Goal: Transaction & Acquisition: Purchase product/service

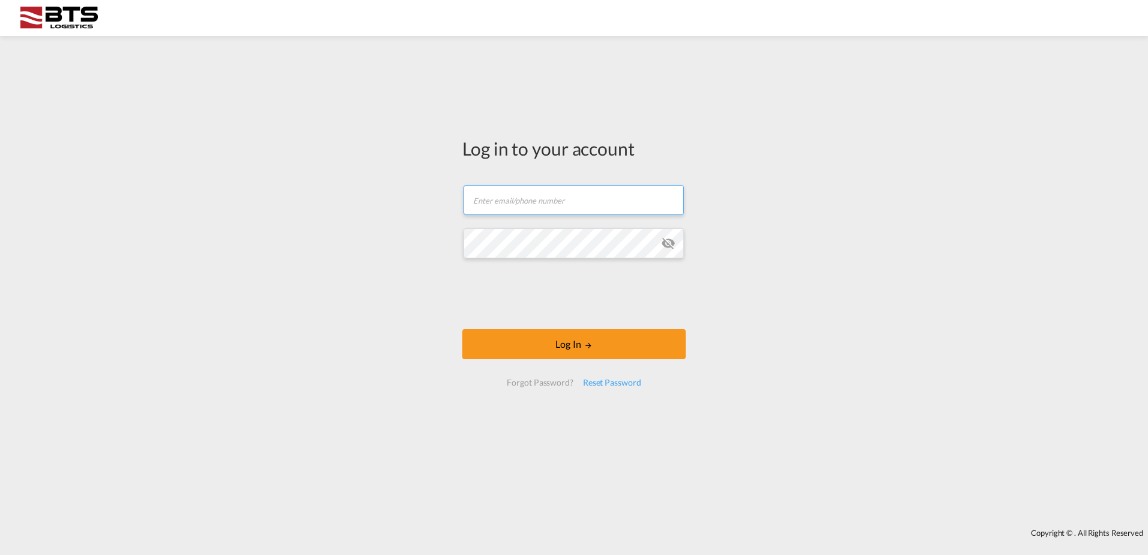
click at [574, 201] on input "text" at bounding box center [574, 200] width 220 height 30
type input "[EMAIL_ADDRESS][DOMAIN_NAME]"
click at [607, 386] on div "Reset Password" at bounding box center [612, 383] width 68 height 22
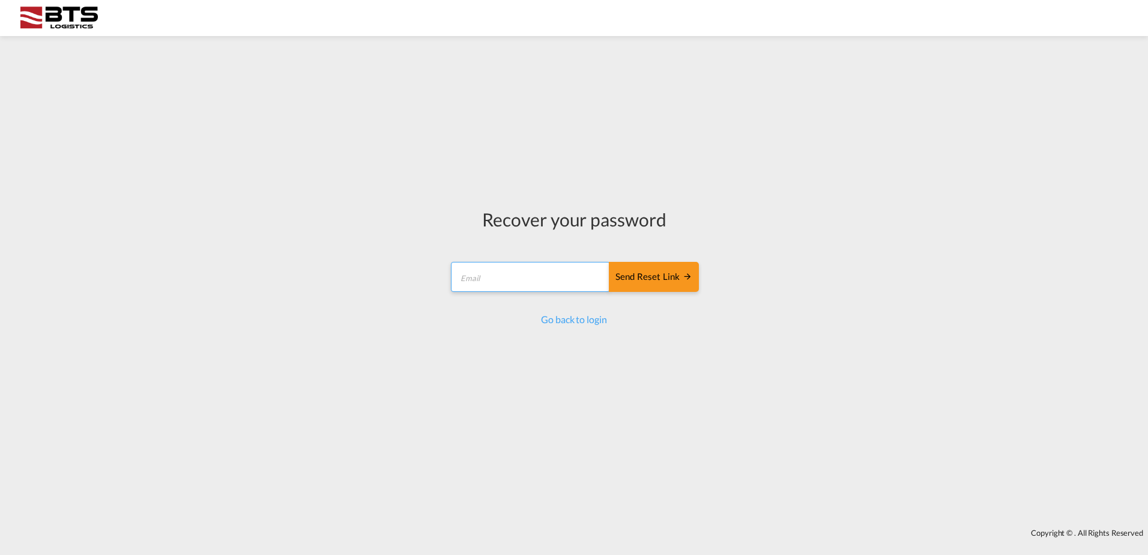
click at [488, 285] on input "email" at bounding box center [530, 277] width 159 height 30
type input "[EMAIL_ADDRESS][DOMAIN_NAME]"
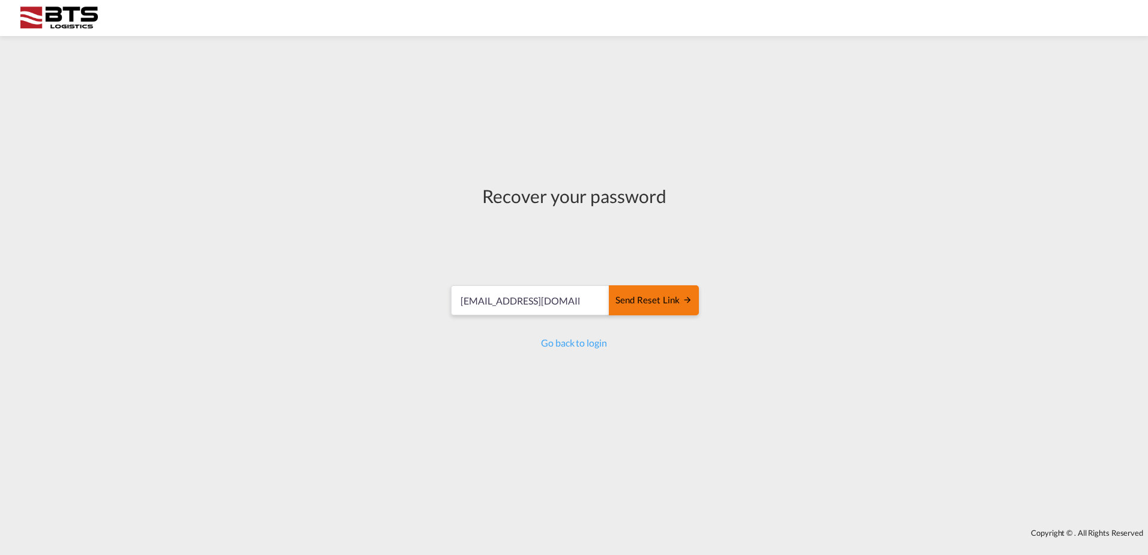
click at [651, 302] on div "Send reset link" at bounding box center [654, 301] width 77 height 14
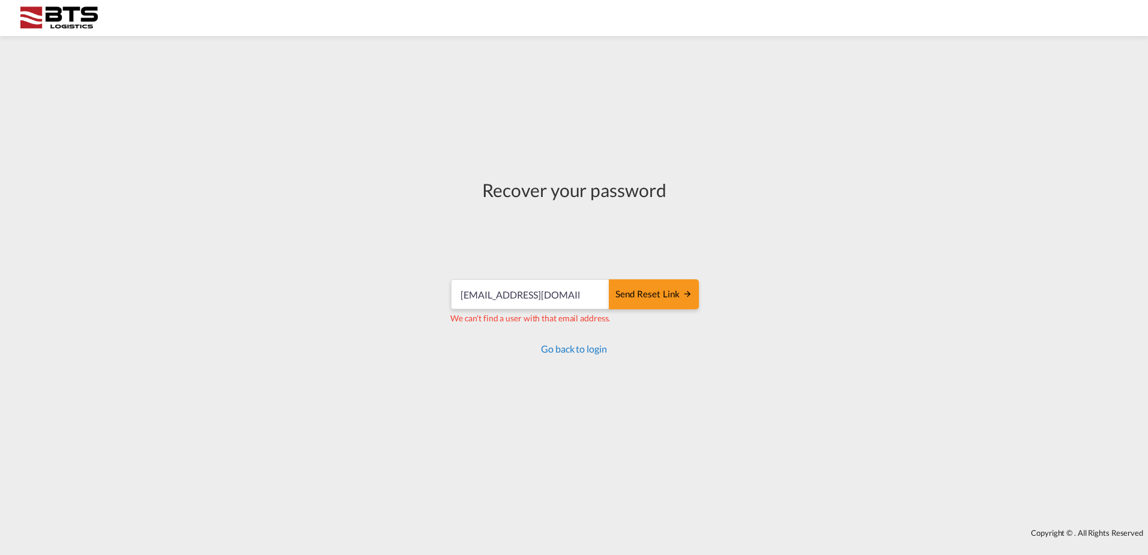
click at [585, 352] on link "Go back to login" at bounding box center [573, 348] width 65 height 11
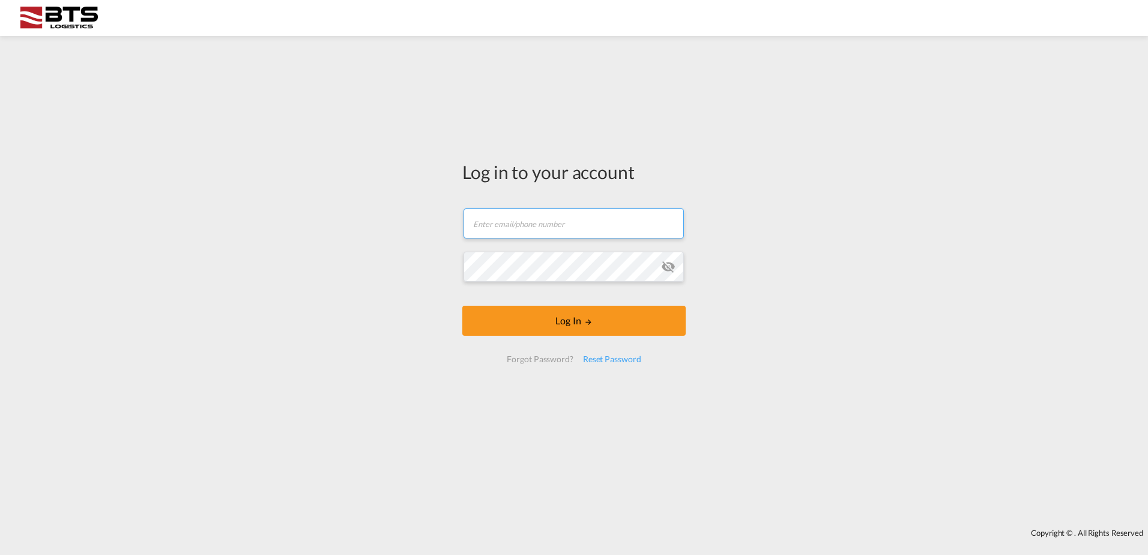
click at [527, 218] on input "text" at bounding box center [574, 223] width 220 height 30
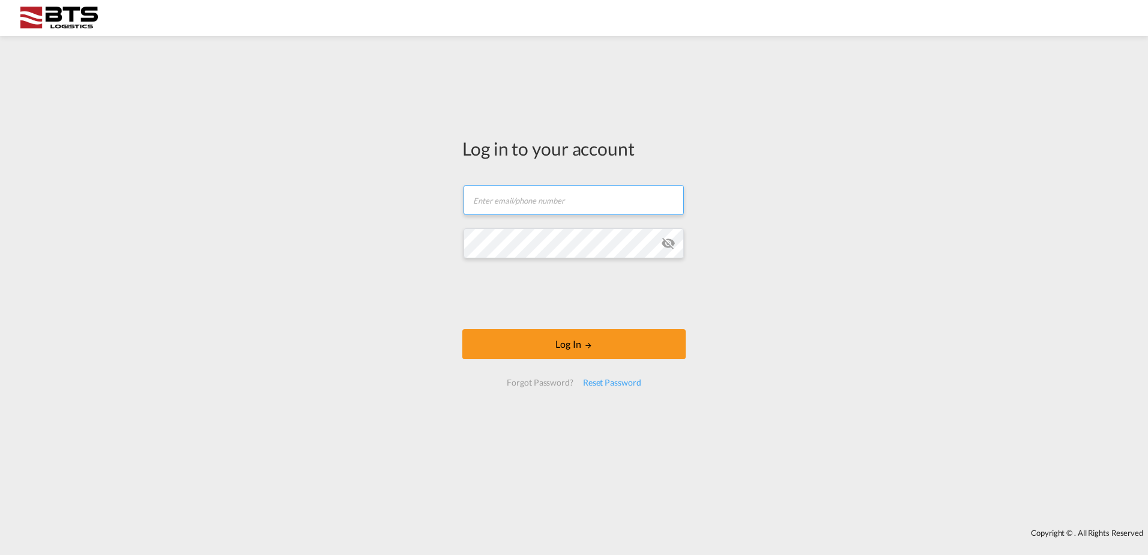
type input "[EMAIL_ADDRESS][DOMAIN_NAME]"
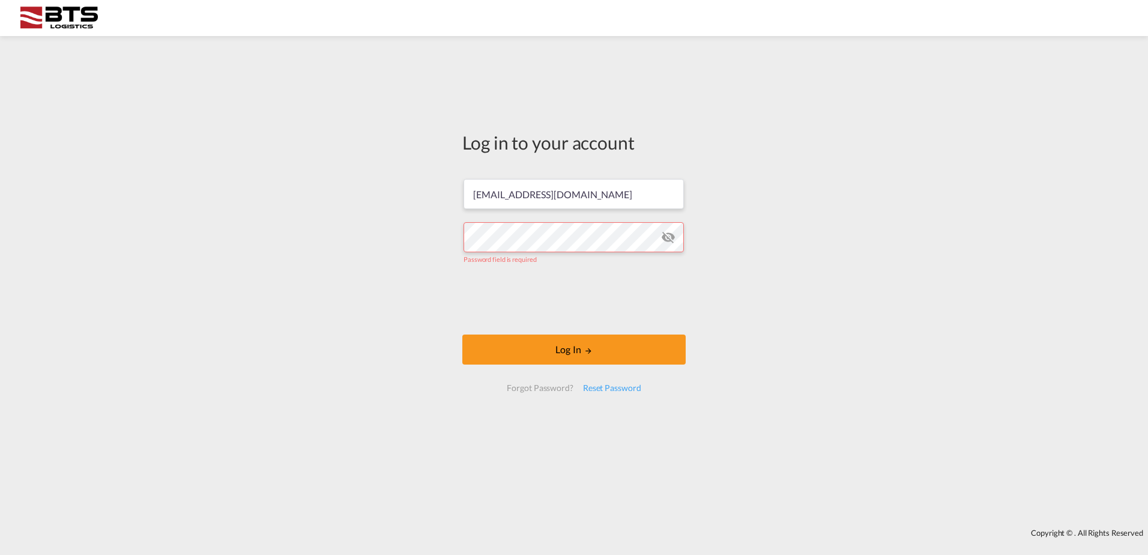
click at [835, 133] on div "Log in to your account [EMAIL_ADDRESS][DOMAIN_NAME] Password field is required …" at bounding box center [574, 282] width 1148 height 480
click at [377, 201] on div "Log in to your account [EMAIL_ADDRESS][DOMAIN_NAME] Password field is required …" at bounding box center [574, 282] width 1148 height 480
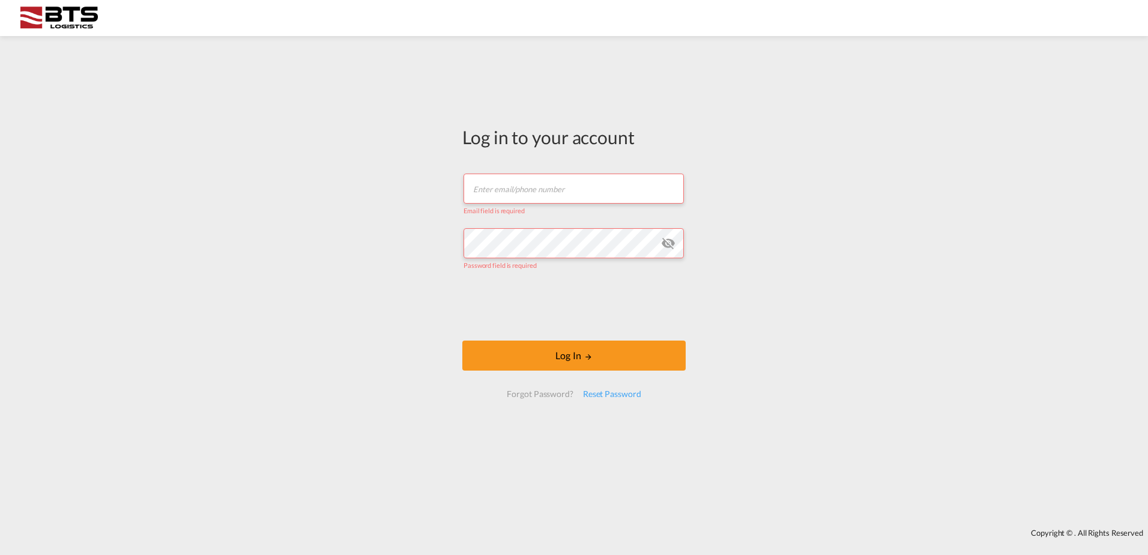
click at [570, 184] on input "text" at bounding box center [574, 189] width 220 height 30
type input "[EMAIL_ADDRESS][DOMAIN_NAME]"
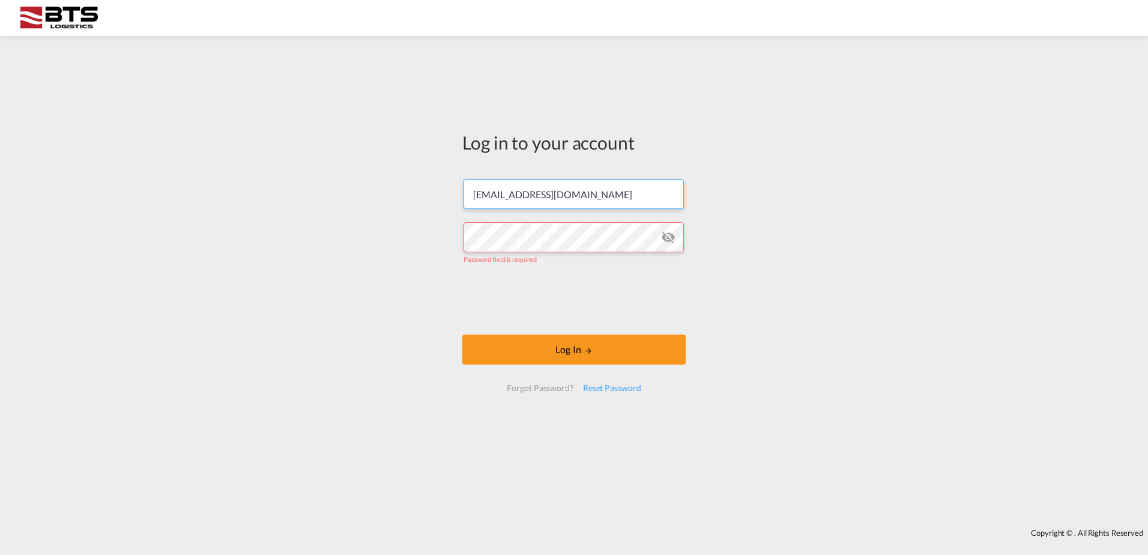
drag, startPoint x: 625, startPoint y: 196, endPoint x: 339, endPoint y: 202, distance: 285.3
click at [363, 201] on div "Log in to your account [EMAIL_ADDRESS][DOMAIN_NAME] Password field is required …" at bounding box center [574, 282] width 1148 height 480
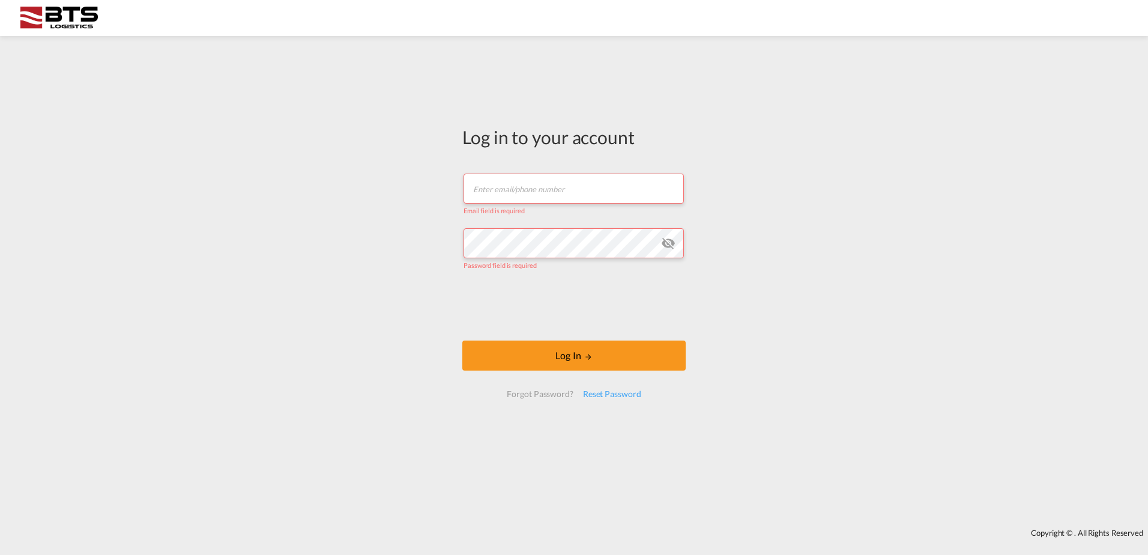
click at [562, 189] on input "text" at bounding box center [574, 189] width 220 height 30
type input "[DOMAIN_NAME][EMAIL_ADDRESS][DOMAIN_NAME]"
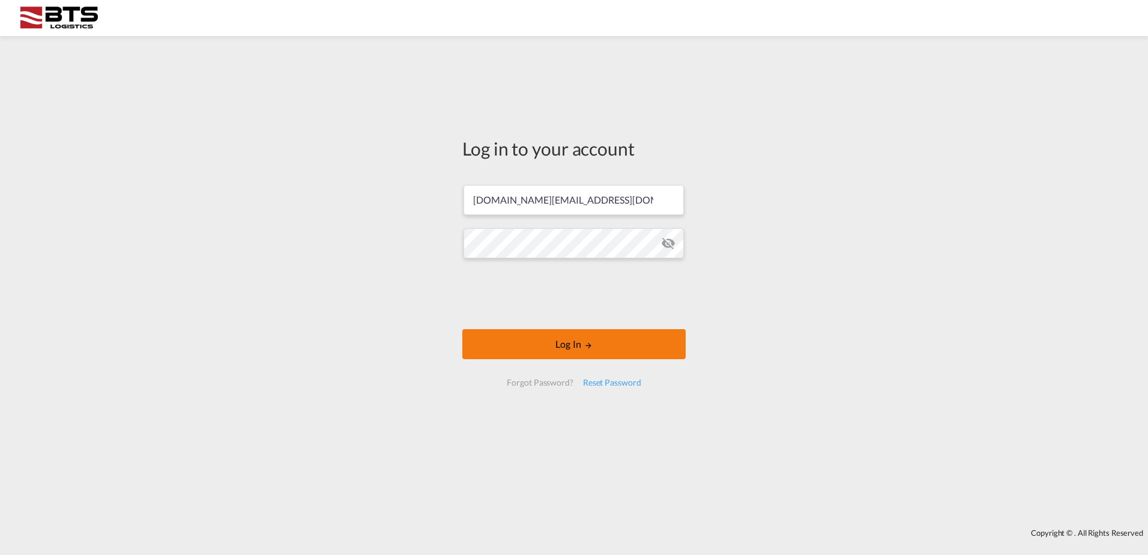
click at [522, 332] on button "Log In" at bounding box center [573, 344] width 223 height 30
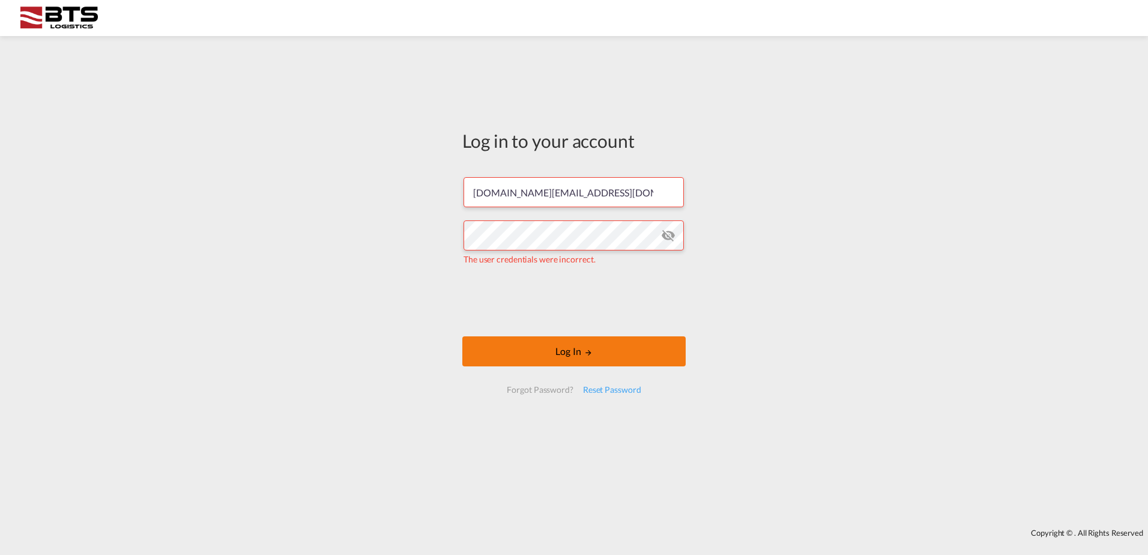
click at [512, 348] on button "Log In" at bounding box center [573, 351] width 223 height 30
click at [434, 233] on div "Log in to your account [DOMAIN_NAME][EMAIL_ADDRESS][DOMAIN_NAME] The user crede…" at bounding box center [574, 282] width 1148 height 480
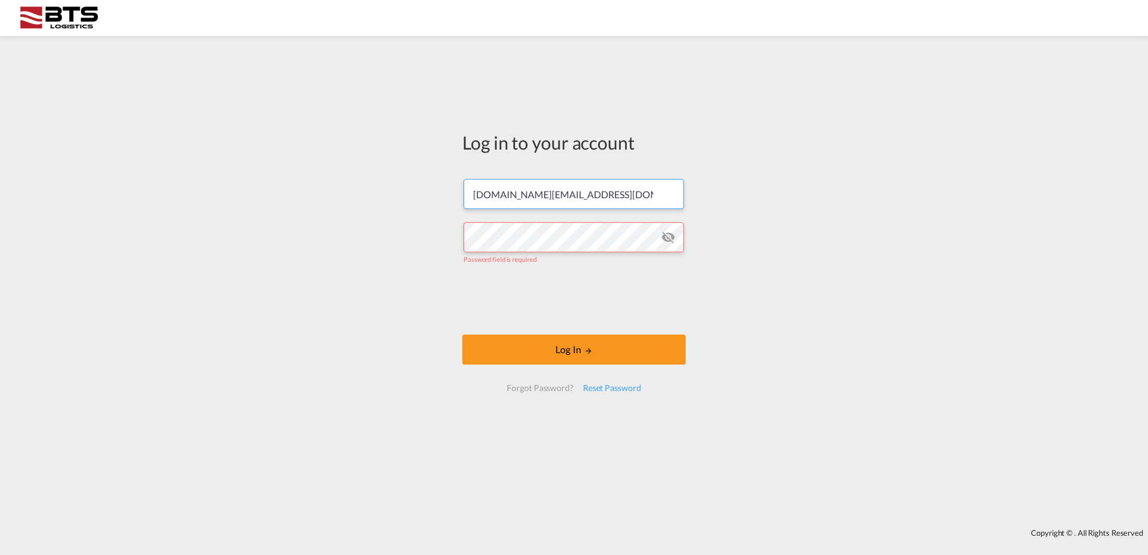
click at [611, 199] on input "[DOMAIN_NAME][EMAIL_ADDRESS][DOMAIN_NAME]" at bounding box center [574, 194] width 220 height 30
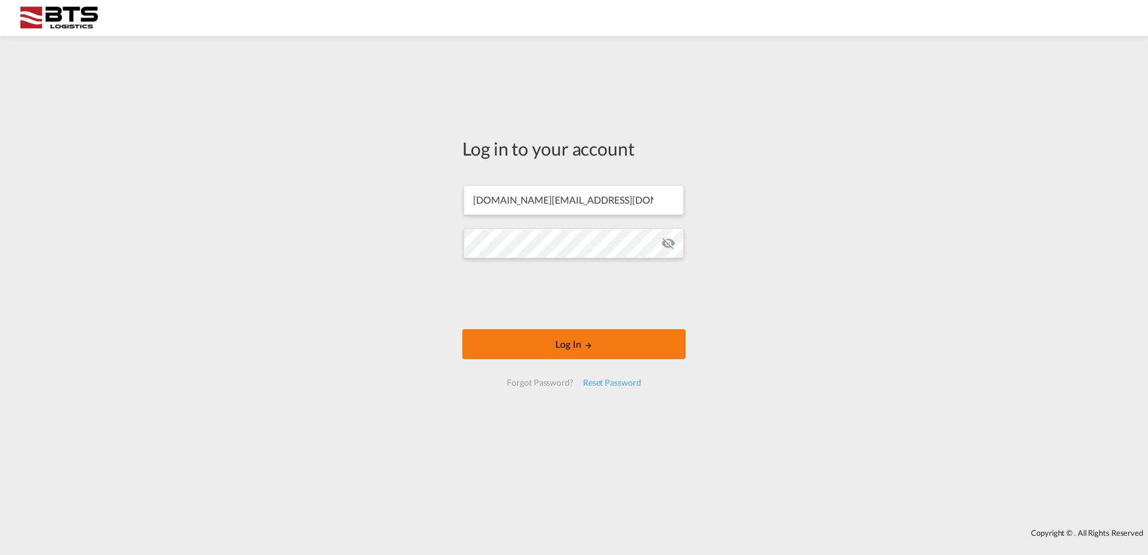
click at [474, 348] on button "Log In" at bounding box center [573, 344] width 223 height 30
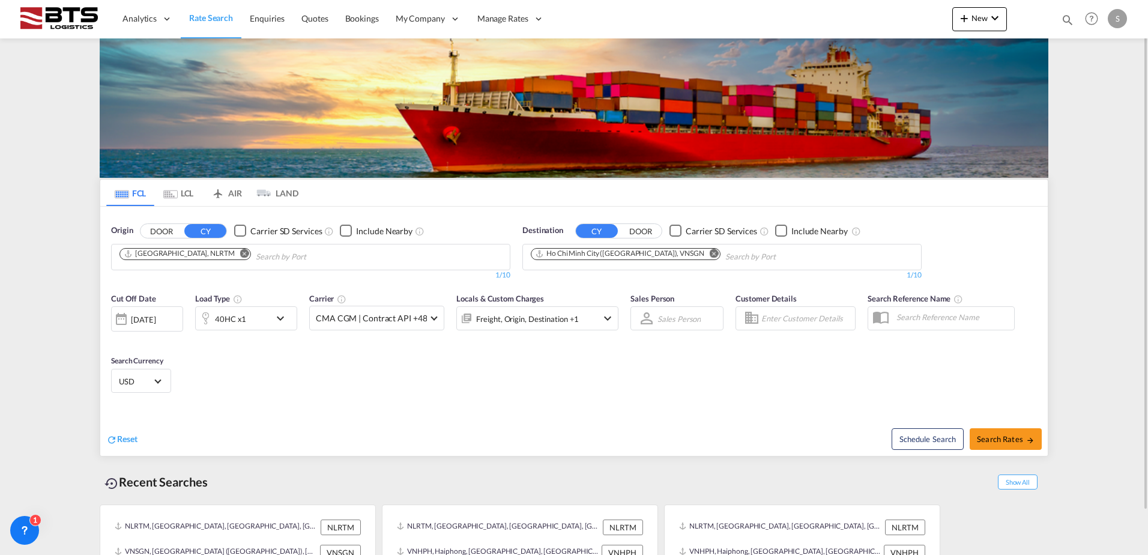
click at [240, 251] on md-icon "Remove" at bounding box center [244, 253] width 9 height 9
click at [271, 252] on body "Analytics Reports Dashboard Rate Search Enquiries Quotes Bookings" at bounding box center [574, 277] width 1148 height 555
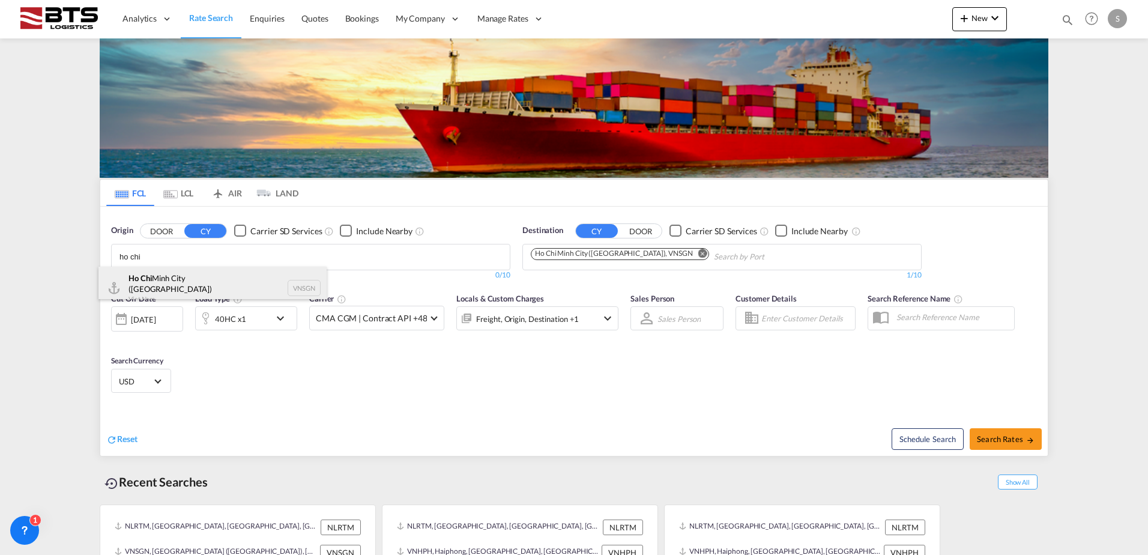
type input "ho chi"
click at [207, 281] on div "Ho Chi Minh City ([GEOGRAPHIC_DATA]) Viet Nam VNSGN" at bounding box center [212, 288] width 228 height 43
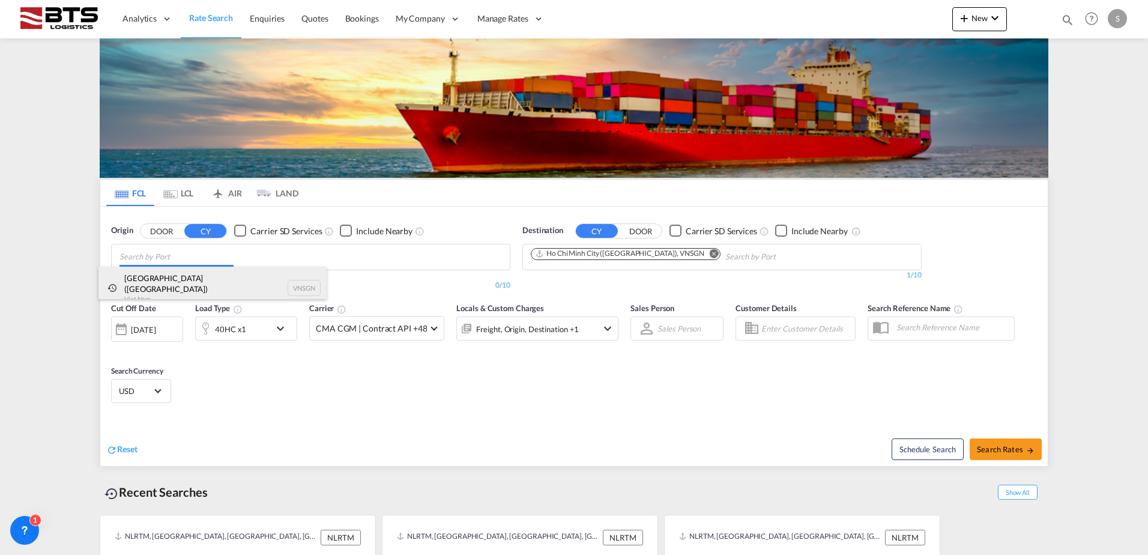
click at [207, 281] on div "Ho Chi Minh City ([GEOGRAPHIC_DATA]) Viet Nam VNSGN" at bounding box center [212, 288] width 228 height 43
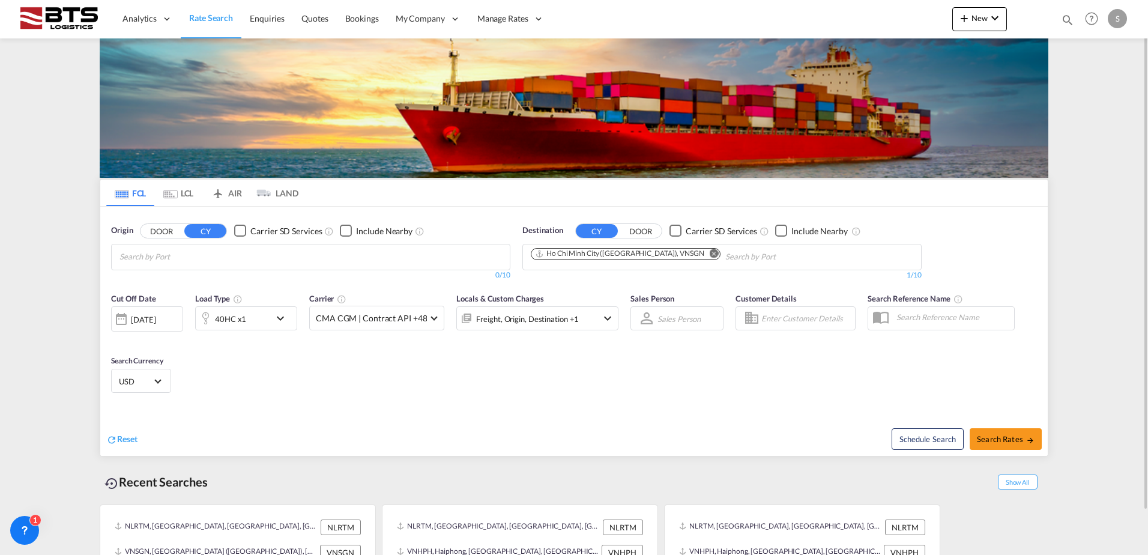
click at [710, 255] on md-icon "Remove" at bounding box center [714, 253] width 9 height 9
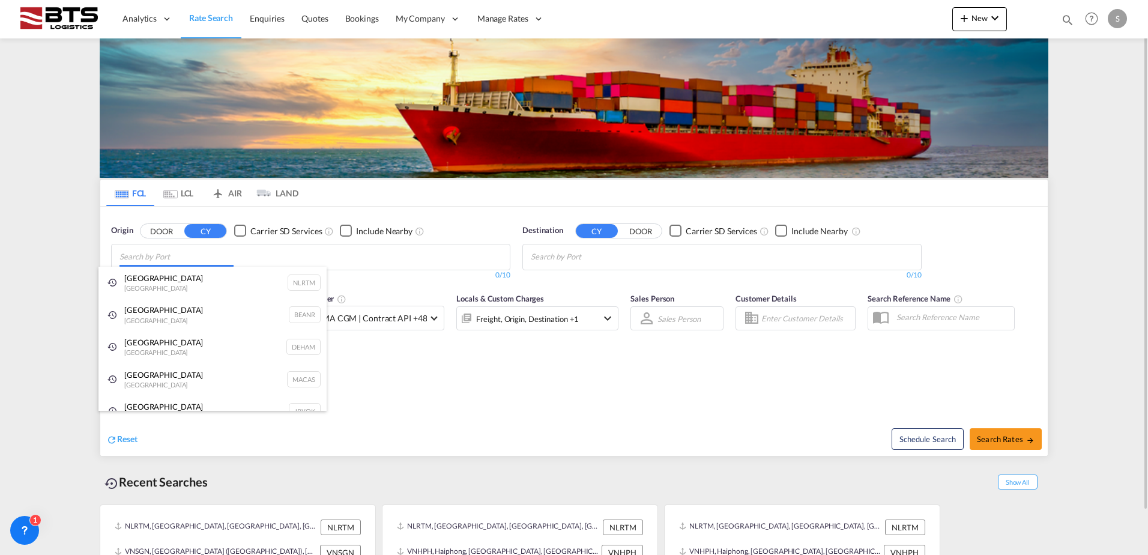
click at [221, 261] on body "Analytics Reports Dashboard Rate Search Enquiries Quotes Bookings" at bounding box center [574, 277] width 1148 height 555
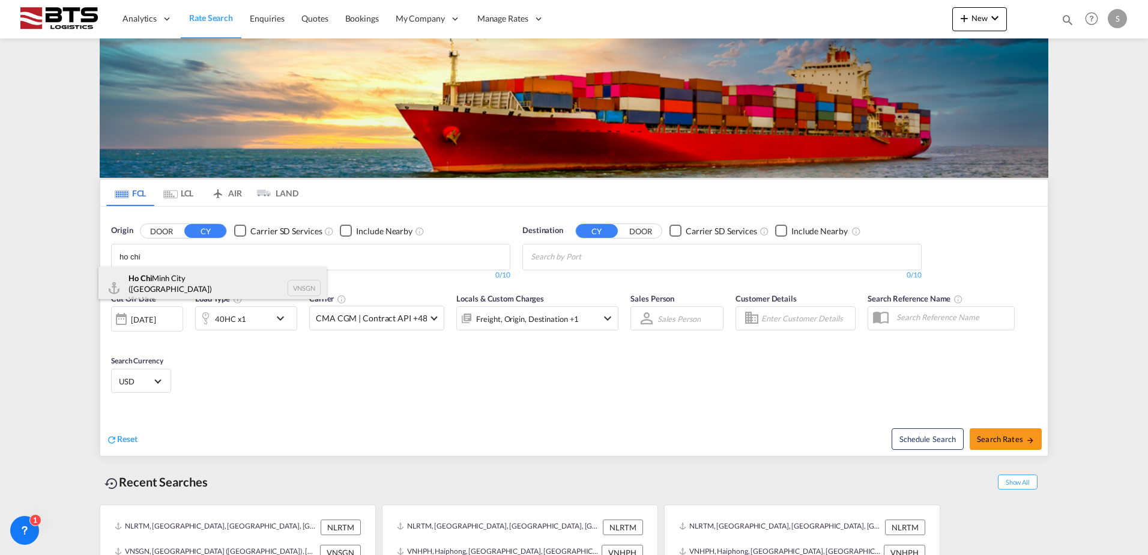
type input "ho chi"
click at [196, 286] on div "Ho Chi Minh City ([GEOGRAPHIC_DATA]) Viet Nam VNSGN" at bounding box center [212, 288] width 228 height 43
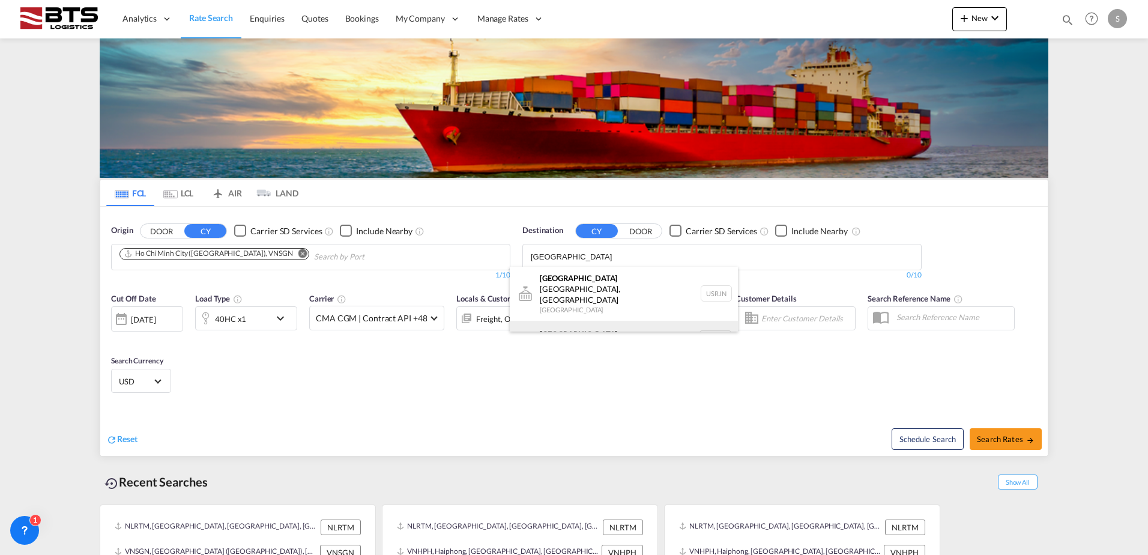
type input "[GEOGRAPHIC_DATA]"
click at [595, 321] on div "[GEOGRAPHIC_DATA] [GEOGRAPHIC_DATA] NLRTM" at bounding box center [624, 339] width 228 height 36
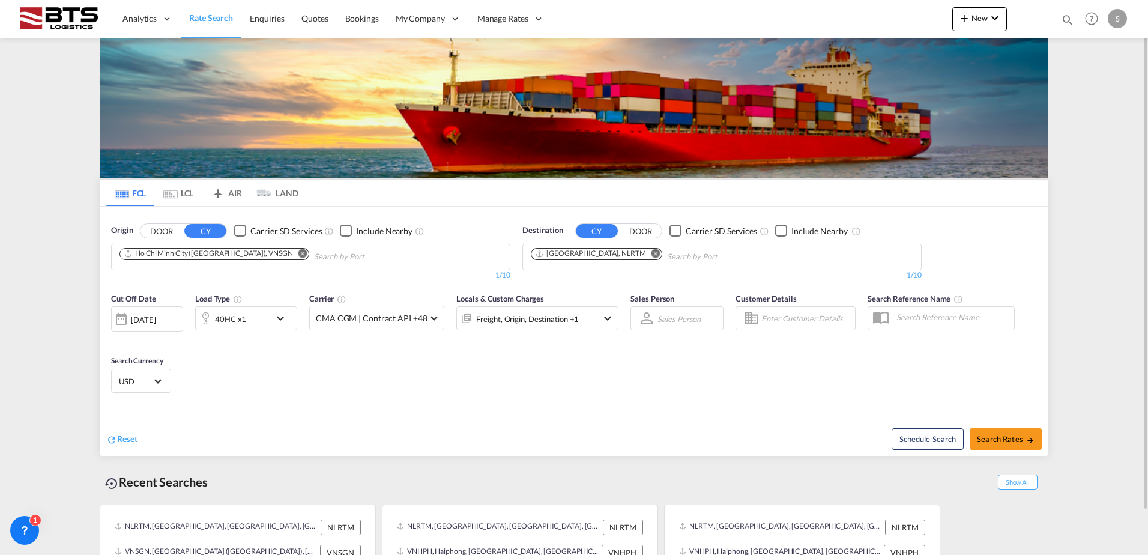
click at [284, 318] on md-icon "icon-chevron-down" at bounding box center [283, 318] width 20 height 14
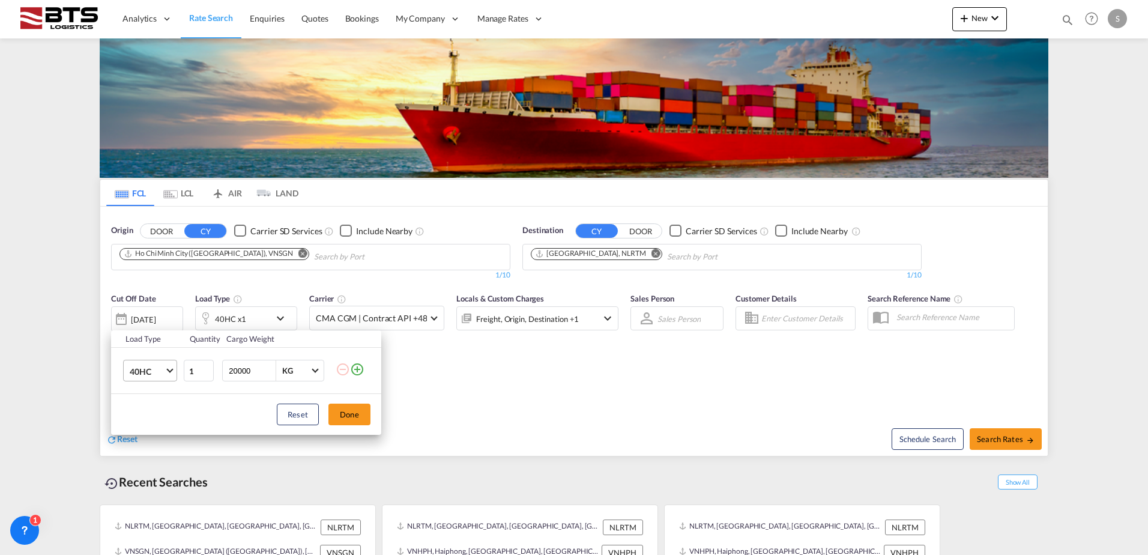
click at [172, 371] on md-select-value "40HC" at bounding box center [153, 370] width 48 height 20
click at [157, 317] on md-option "20GP" at bounding box center [161, 313] width 82 height 29
click at [346, 417] on button "Done" at bounding box center [349, 415] width 42 height 22
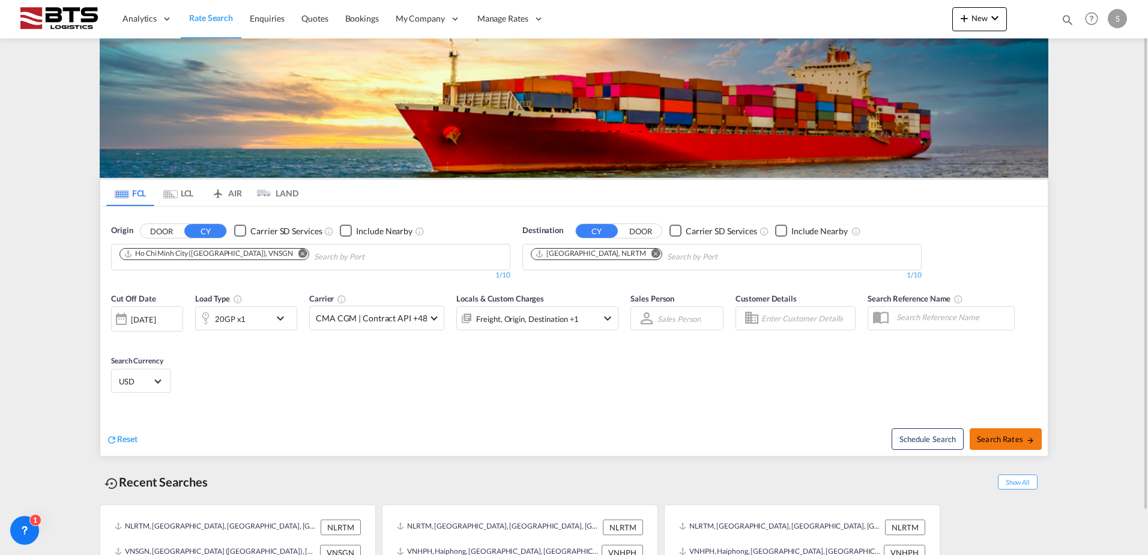
click at [991, 440] on span "Search Rates" at bounding box center [1006, 439] width 58 height 10
type input "VNSGN to NLRTM / [DATE]"
